Goal: Task Accomplishment & Management: Manage account settings

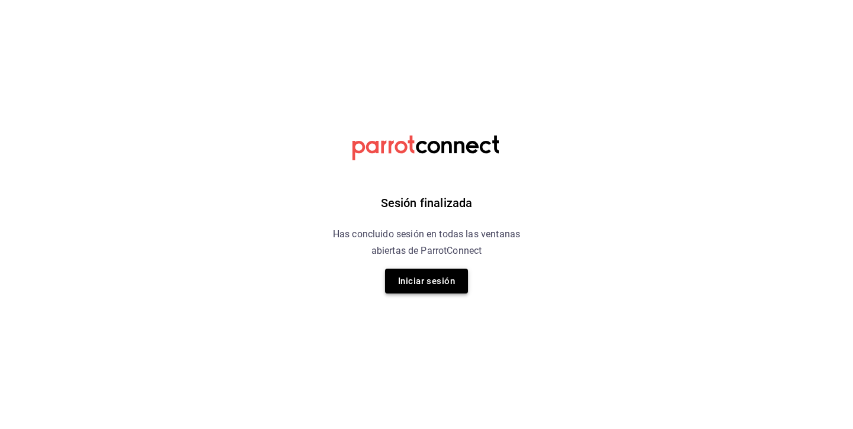
click at [436, 287] on button "Iniciar sesión" at bounding box center [426, 281] width 83 height 25
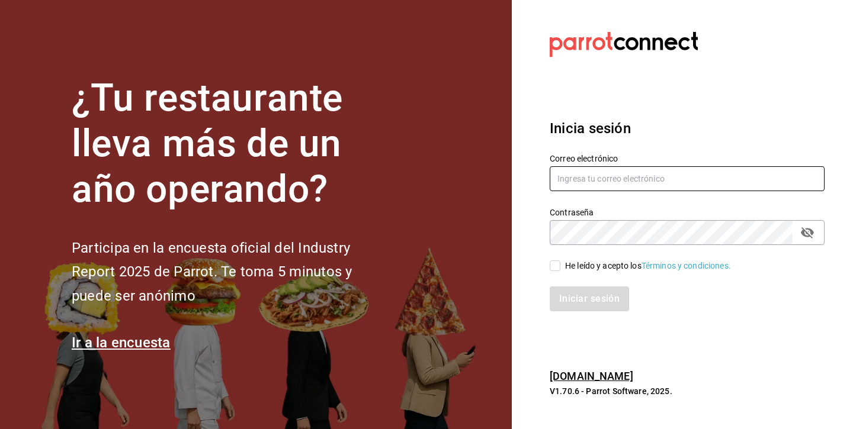
type input "andreacarolinadiazalarcon@gmail.com"
click at [558, 266] on input "He leído y acepto los Términos y condiciones." at bounding box center [554, 266] width 11 height 11
checkbox input "true"
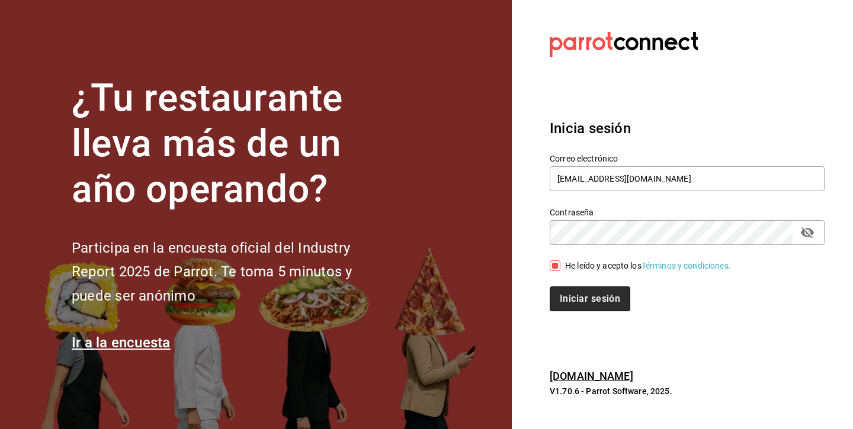
click at [570, 292] on button "Iniciar sesión" at bounding box center [589, 299] width 81 height 25
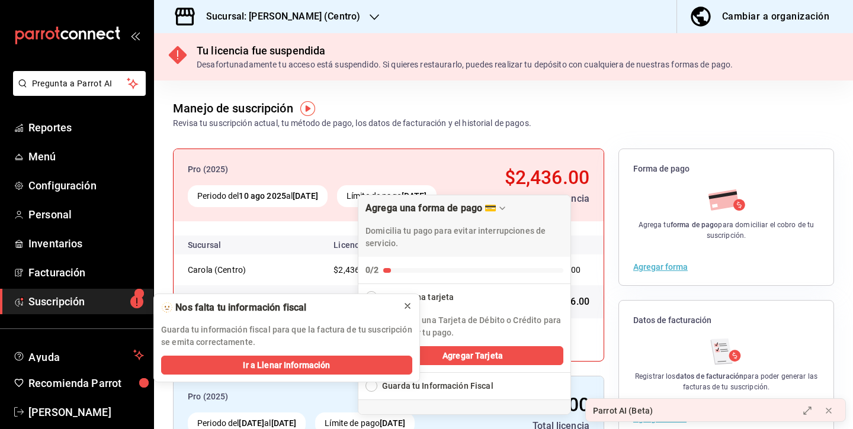
click at [410, 305] on icon at bounding box center [407, 305] width 9 height 9
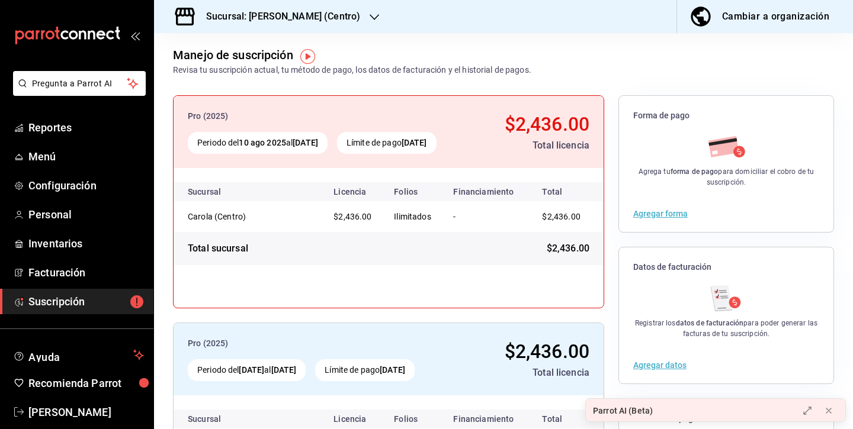
scroll to position [52, 0]
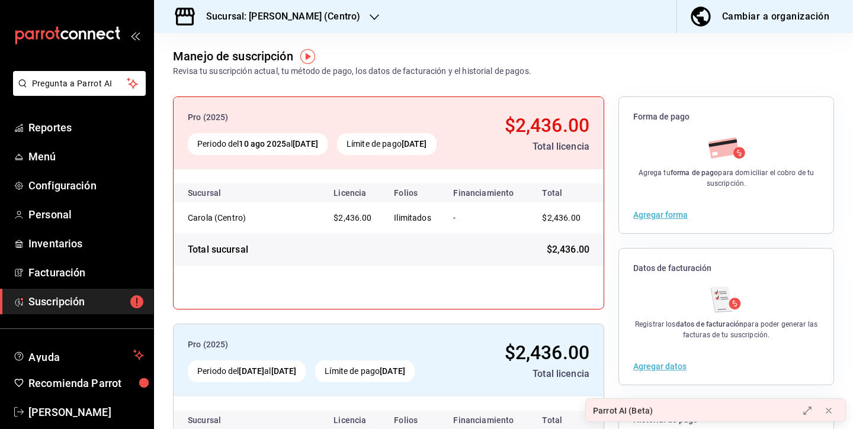
click at [646, 220] on div "Agregar forma" at bounding box center [726, 215] width 214 height 37
click at [652, 214] on button "Agregar forma" at bounding box center [660, 215] width 54 height 8
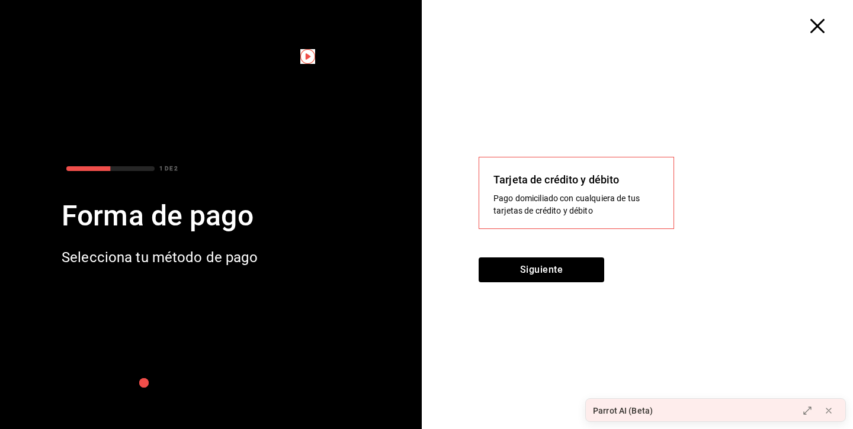
click at [600, 186] on div "Tarjeta de crédito y débito" at bounding box center [576, 180] width 166 height 16
click at [574, 210] on div "Pago domiciliado con cualquiera de tus tarjetas de crédito y débito" at bounding box center [576, 204] width 166 height 25
click at [557, 269] on button "Siguiente" at bounding box center [541, 270] width 126 height 25
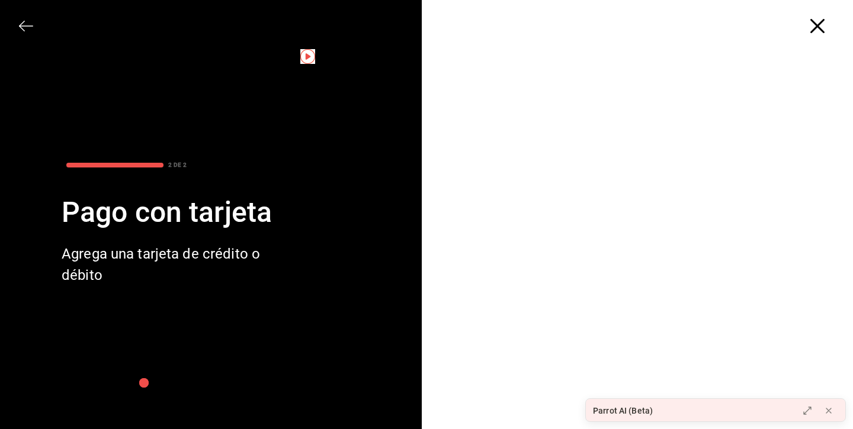
click at [818, 33] on div at bounding box center [642, 255] width 422 height 445
click at [816, 22] on icon "button" at bounding box center [817, 26] width 14 height 14
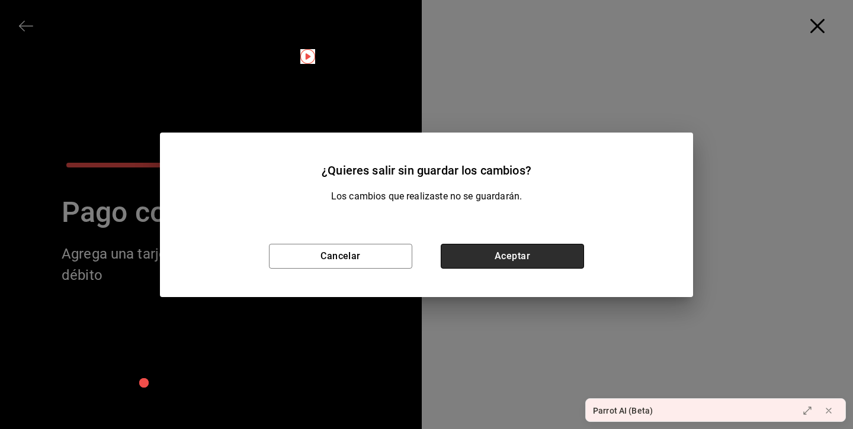
click at [510, 259] on button "Aceptar" at bounding box center [511, 256] width 143 height 25
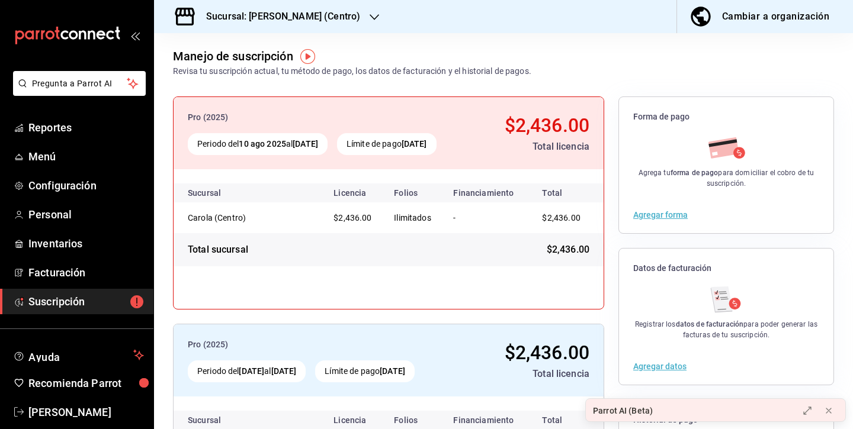
click at [695, 25] on icon "button" at bounding box center [701, 17] width 24 height 24
